Goal: Navigation & Orientation: Find specific page/section

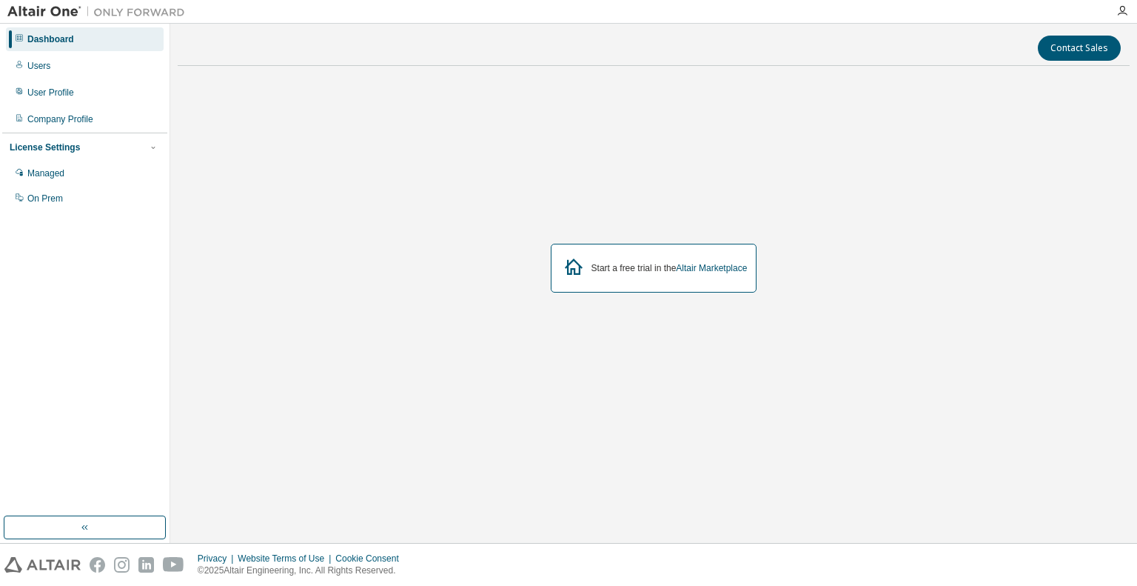
click at [567, 267] on icon at bounding box center [574, 266] width 27 height 27
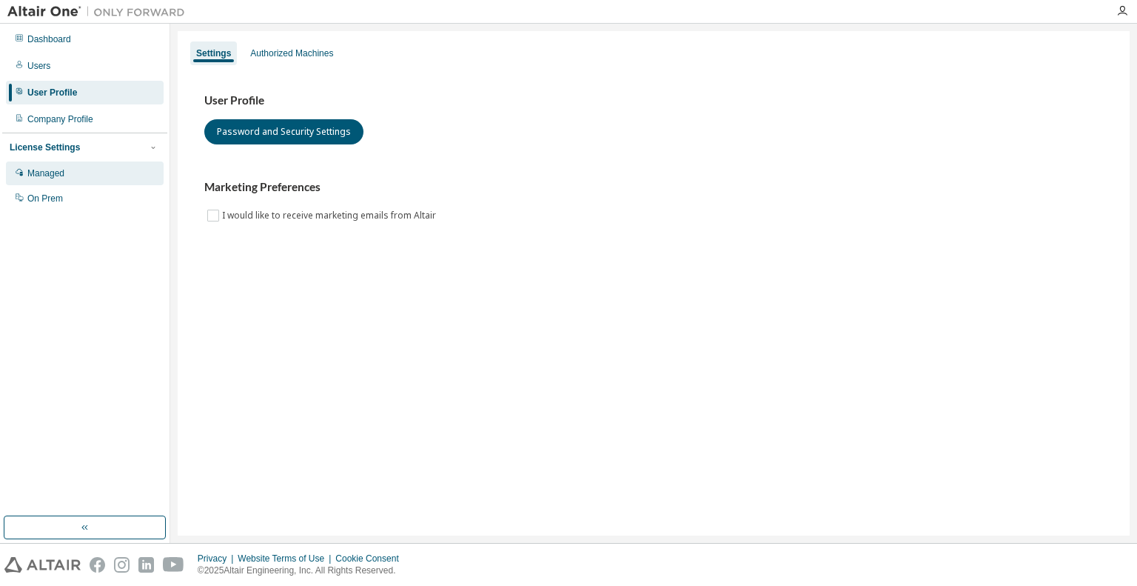
click at [68, 178] on div "Managed" at bounding box center [85, 173] width 158 height 24
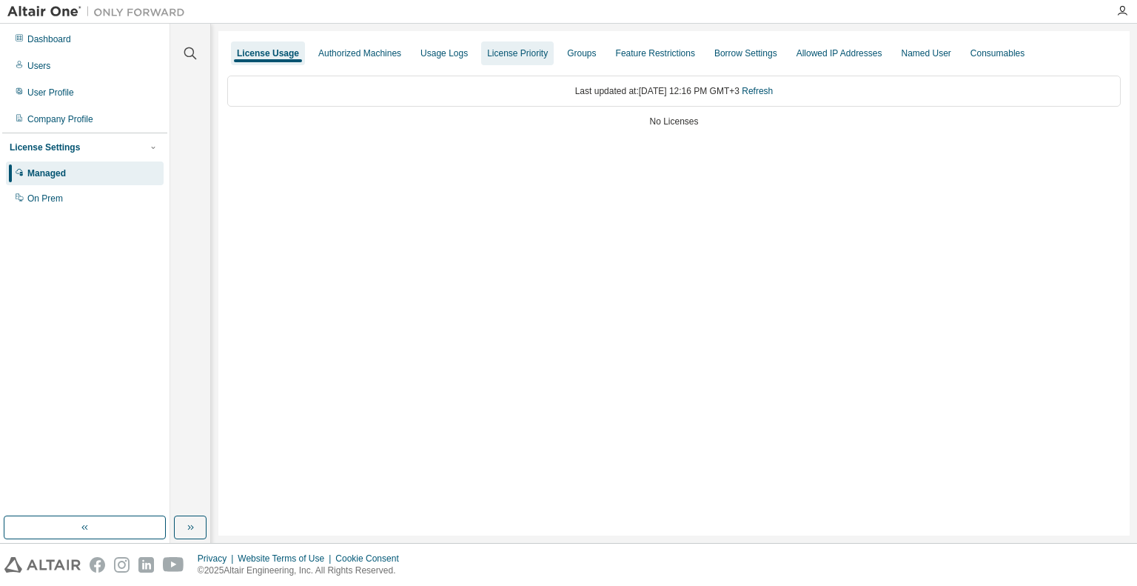
click at [501, 57] on div "License Priority" at bounding box center [517, 53] width 61 height 12
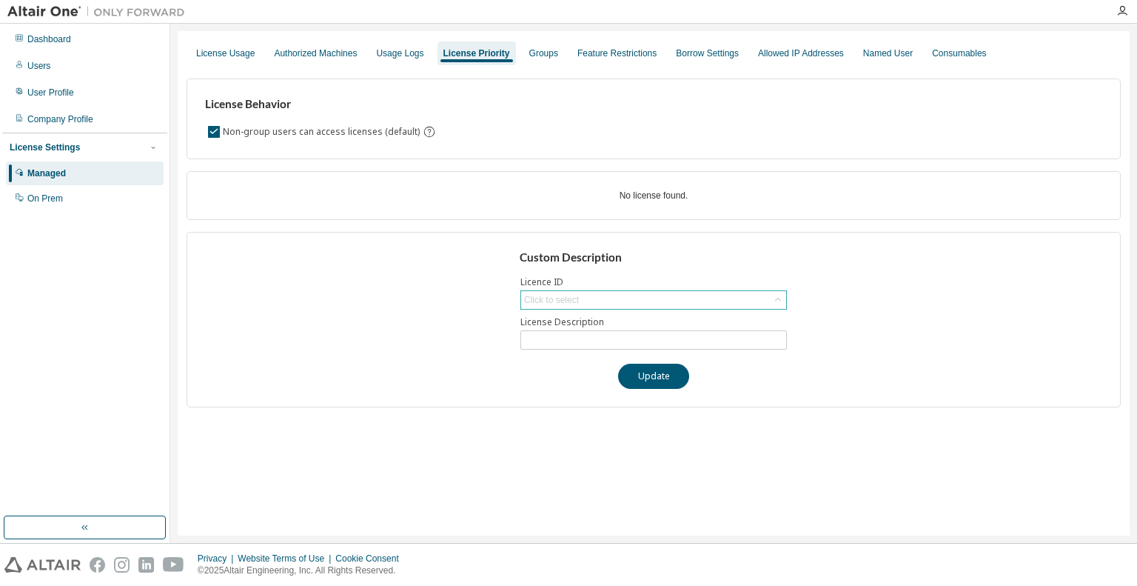
click at [601, 301] on div "Click to select" at bounding box center [653, 300] width 265 height 18
click at [940, 58] on div "Consumables" at bounding box center [959, 53] width 54 height 12
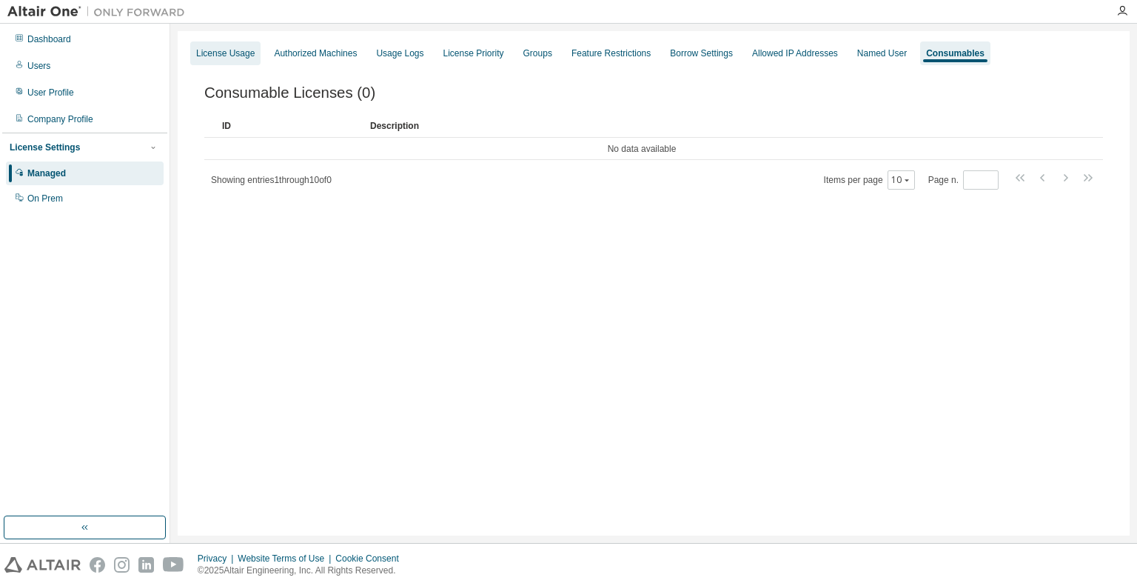
click at [236, 49] on div "License Usage" at bounding box center [225, 53] width 59 height 12
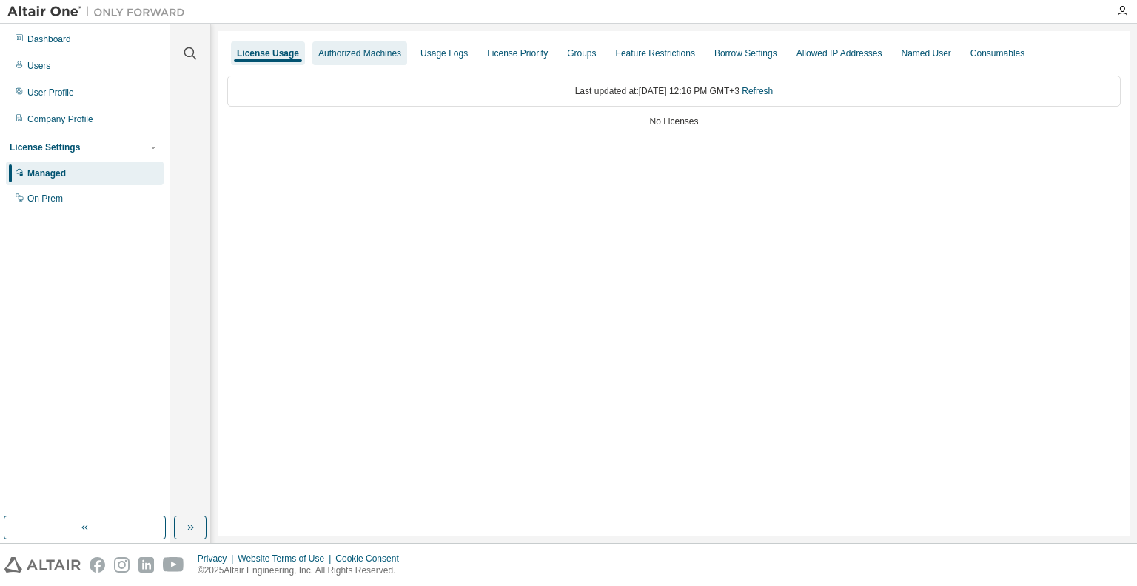
click at [376, 53] on div "Authorized Machines" at bounding box center [359, 53] width 83 height 12
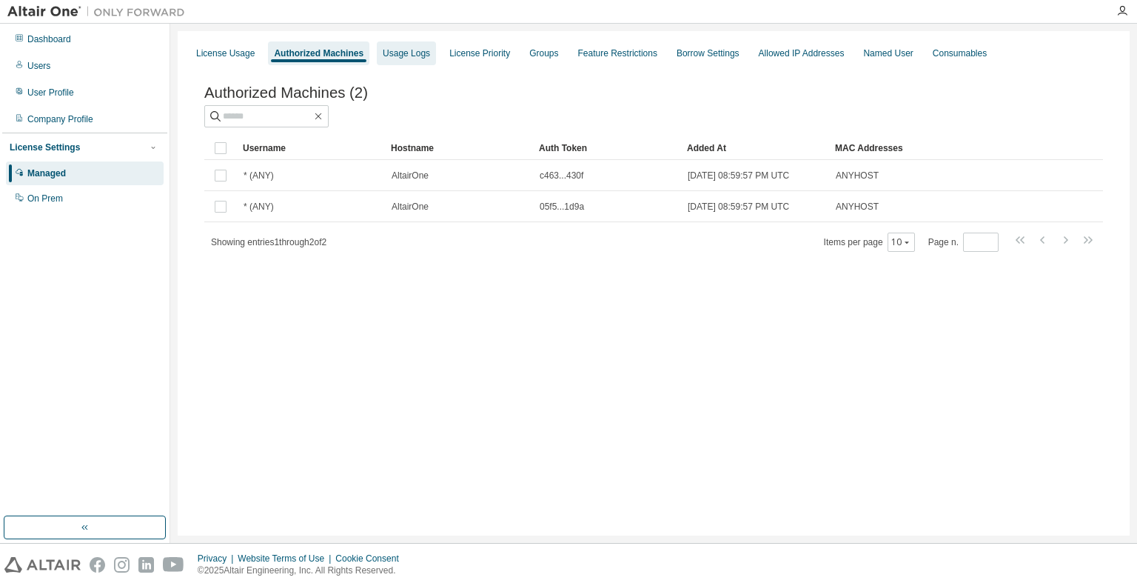
click at [412, 56] on div "Usage Logs" at bounding box center [406, 53] width 47 height 12
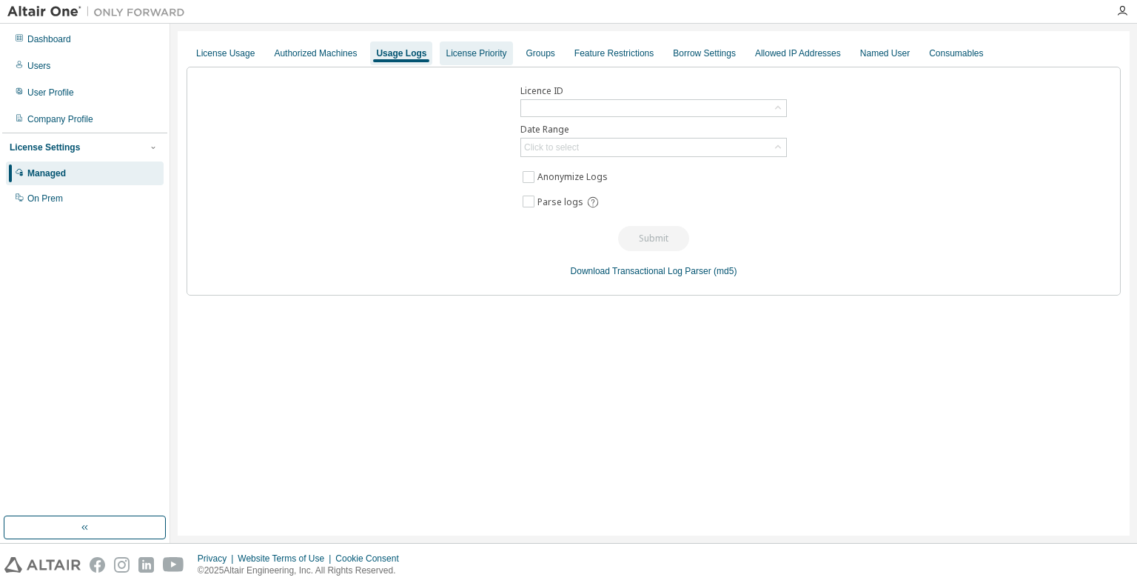
click at [468, 56] on div "License Priority" at bounding box center [476, 53] width 61 height 12
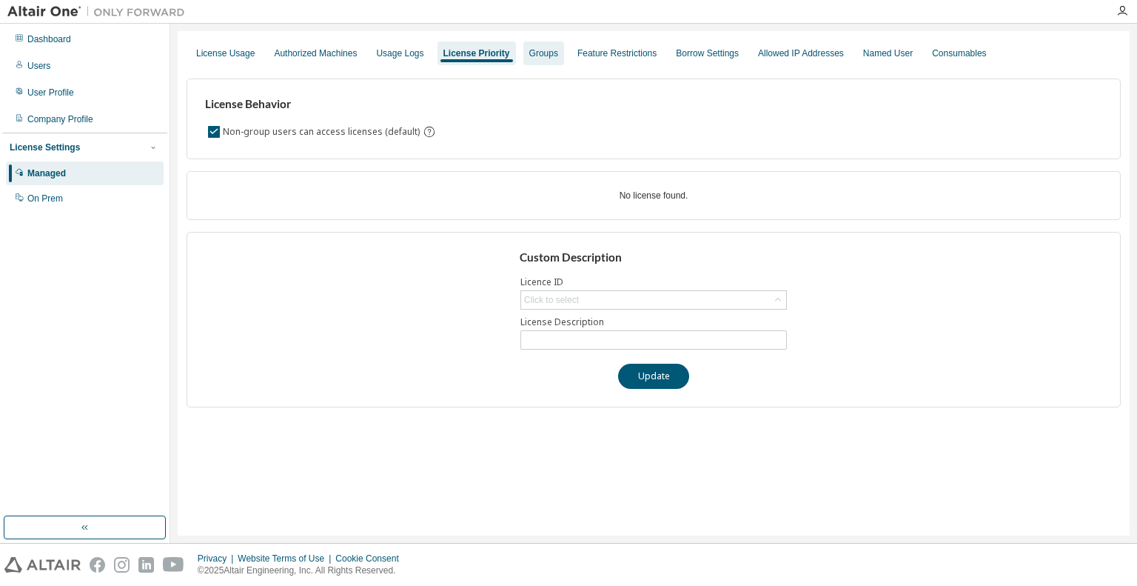
click at [533, 47] on div "Groups" at bounding box center [544, 53] width 41 height 24
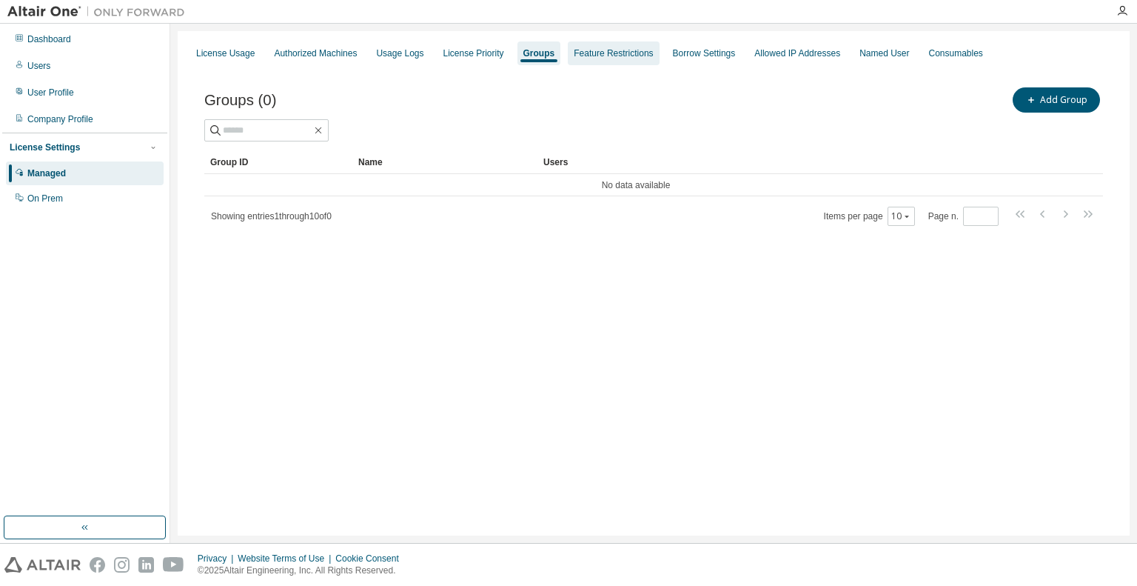
click at [591, 54] on div "Feature Restrictions" at bounding box center [613, 53] width 79 height 12
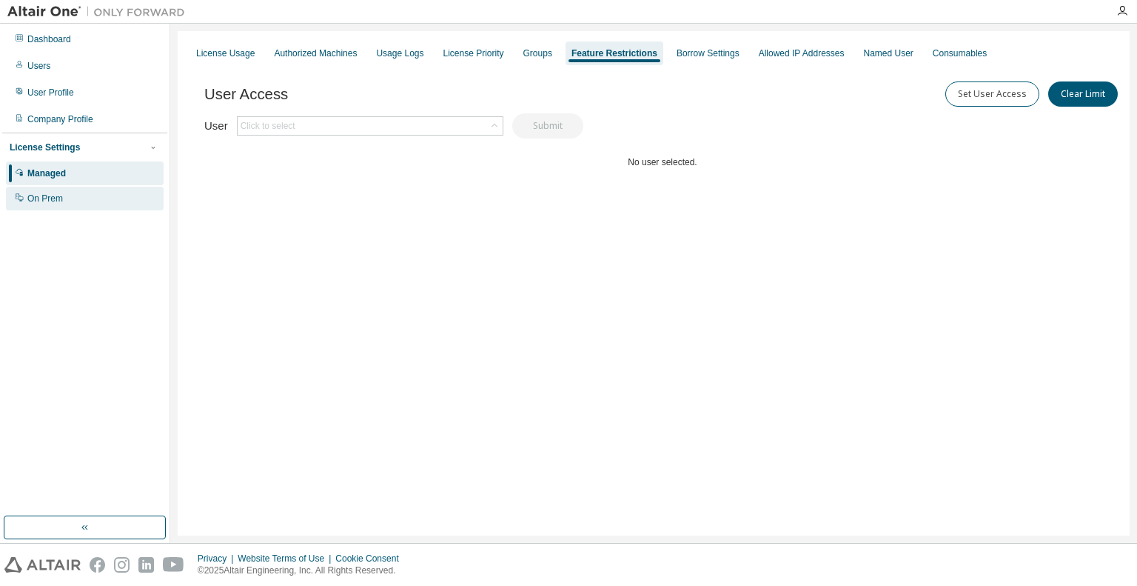
click at [90, 198] on div "On Prem" at bounding box center [85, 199] width 158 height 24
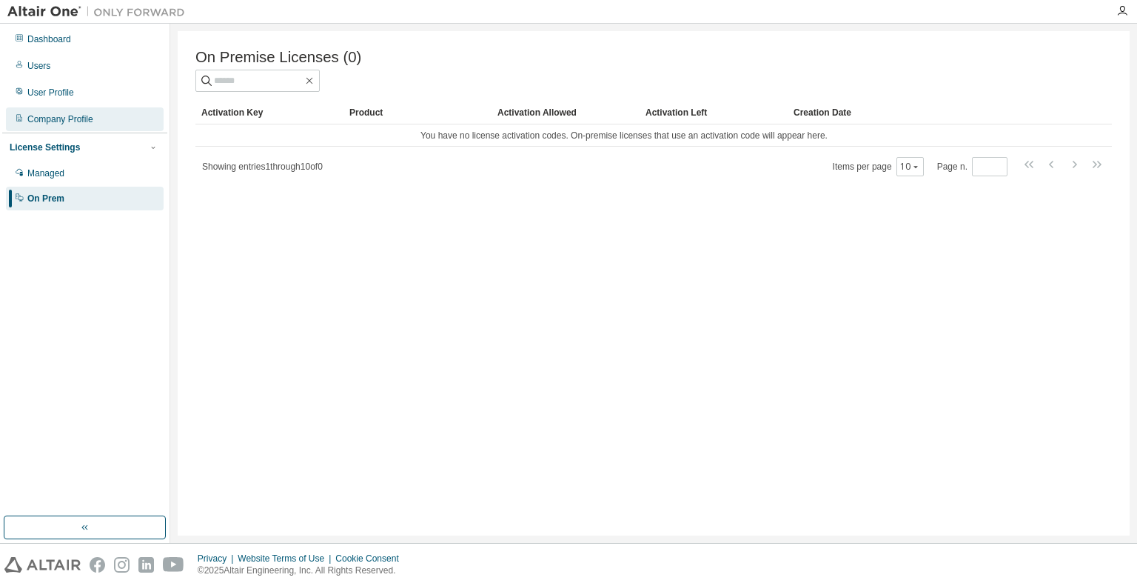
click at [89, 122] on div "Company Profile" at bounding box center [60, 119] width 66 height 12
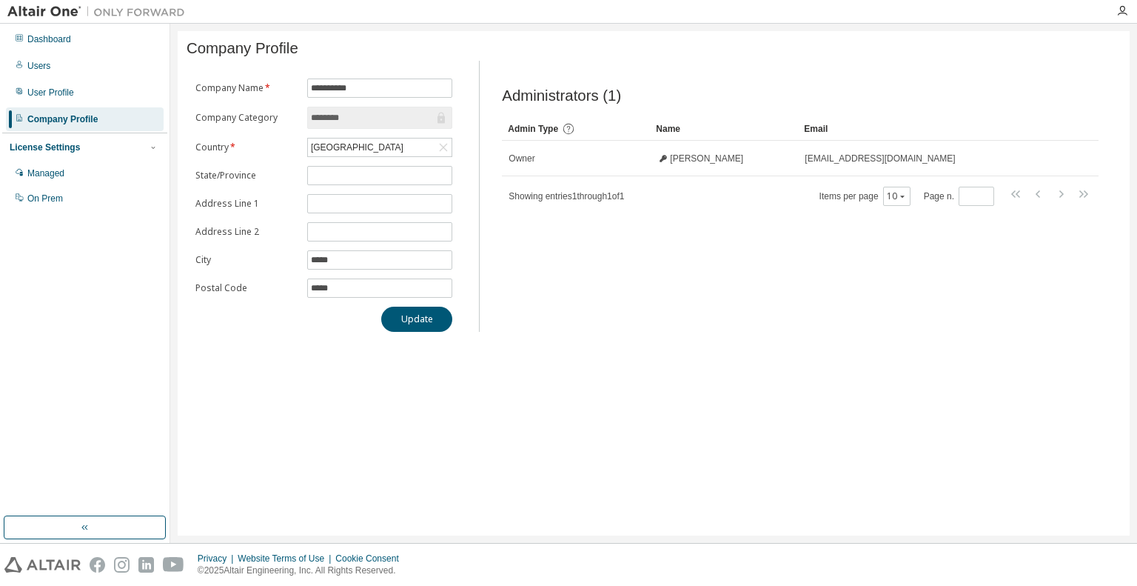
click at [361, 118] on input "********" at bounding box center [372, 117] width 123 height 15
click at [96, 94] on div "User Profile" at bounding box center [85, 93] width 158 height 24
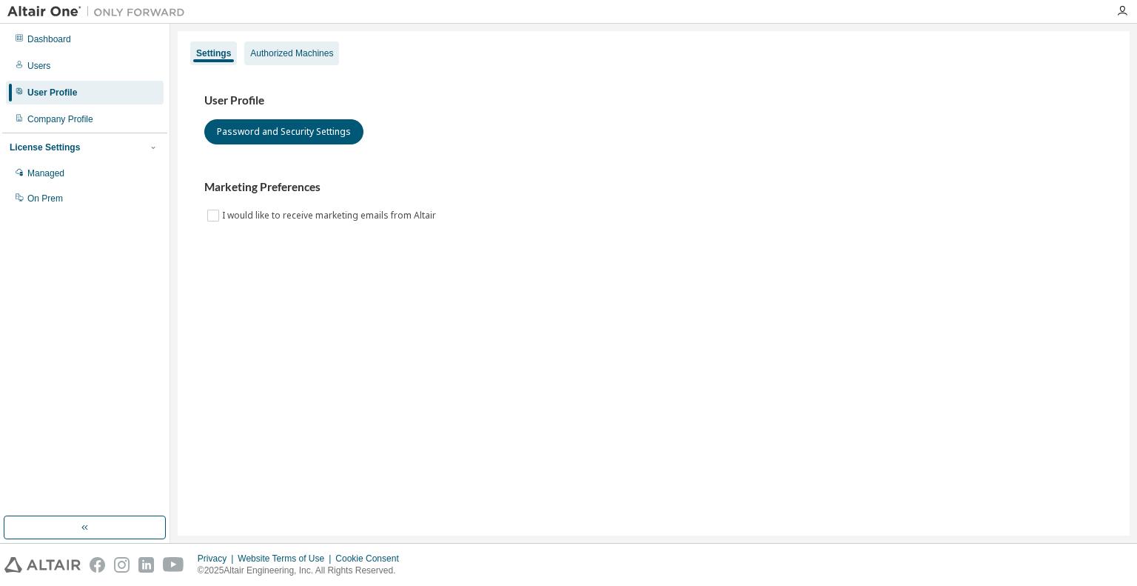
click at [281, 53] on div "Authorized Machines" at bounding box center [291, 53] width 83 height 12
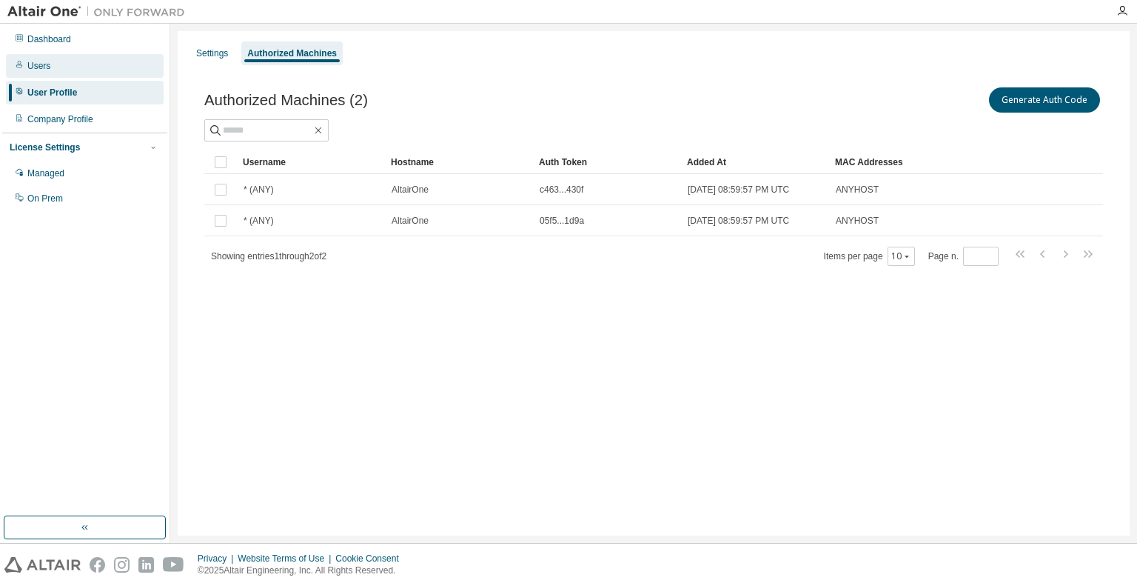
click at [92, 75] on div "Users" at bounding box center [85, 66] width 158 height 24
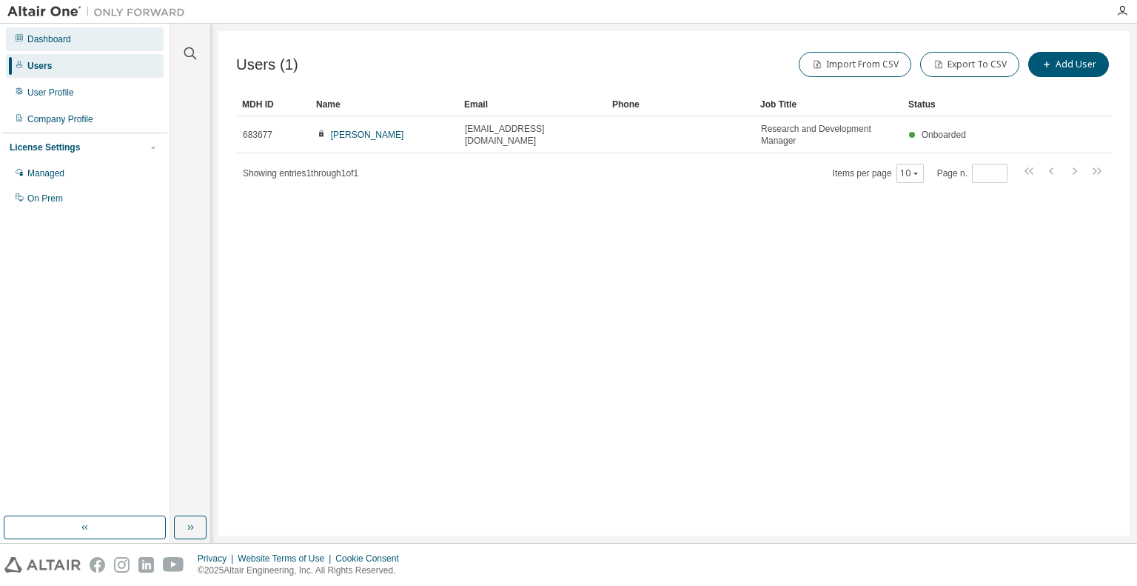
click at [121, 39] on div "Dashboard" at bounding box center [85, 39] width 158 height 24
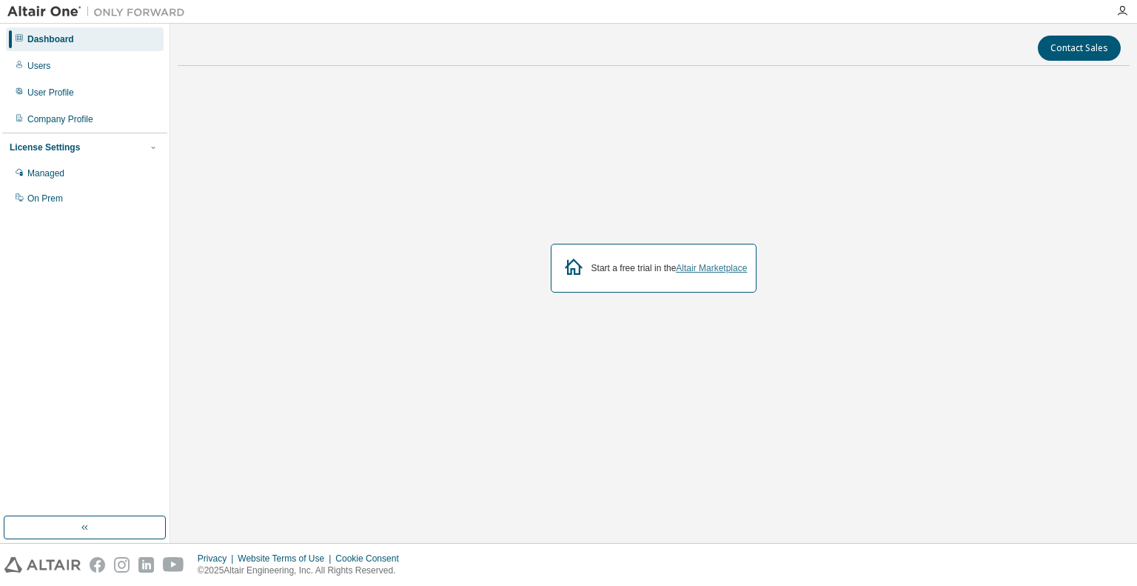
click at [723, 269] on link "Altair Marketplace" at bounding box center [711, 268] width 71 height 10
